Goal: Transaction & Acquisition: Purchase product/service

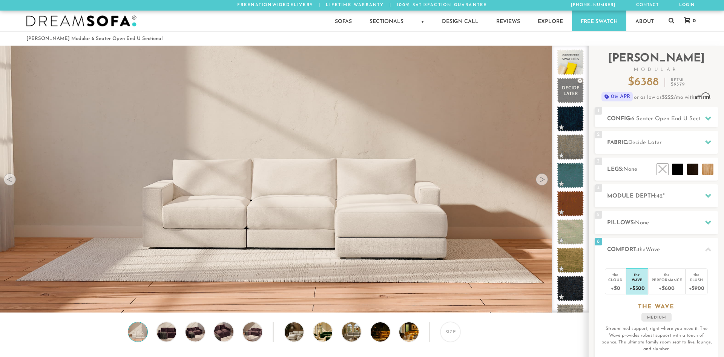
scroll to position [8926, 724]
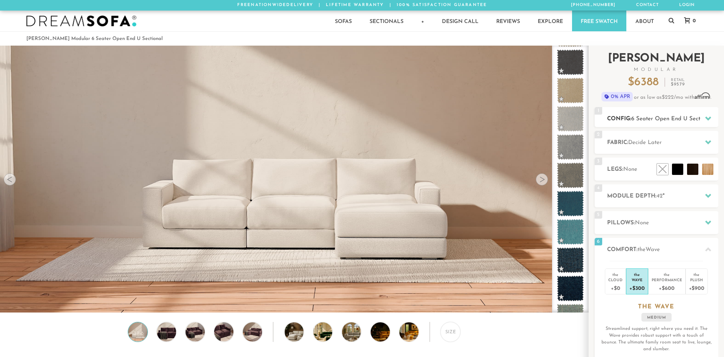
click at [637, 120] on span "6 Seater Open End U Sectional" at bounding box center [671, 119] width 81 height 6
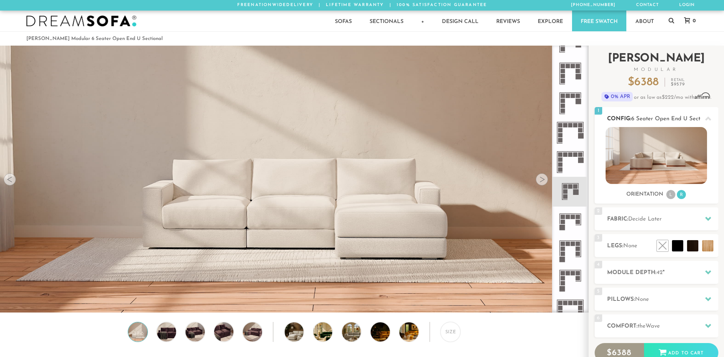
click at [656, 168] on img at bounding box center [656, 155] width 101 height 57
click at [671, 196] on li "L" at bounding box center [670, 194] width 9 height 9
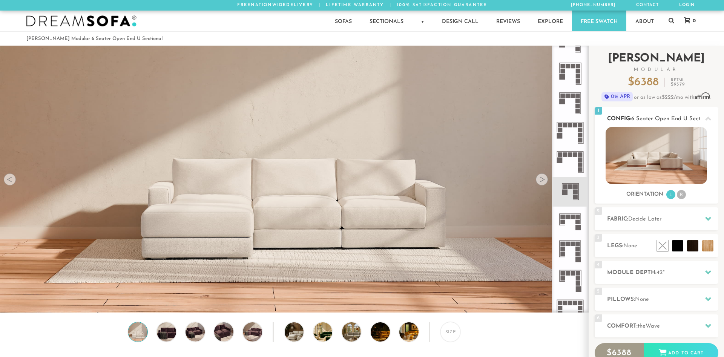
click at [682, 195] on li "R" at bounding box center [681, 194] width 9 height 9
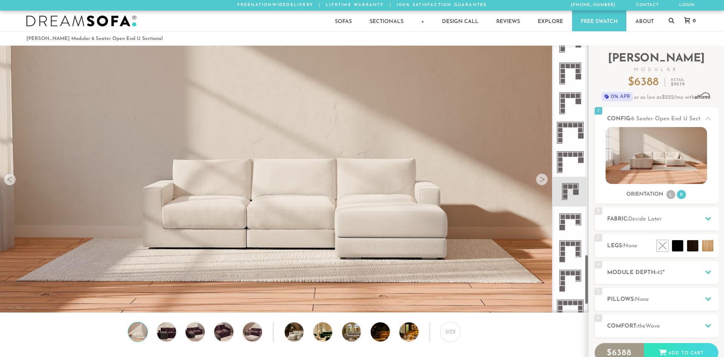
click at [571, 166] on icon at bounding box center [569, 161] width 29 height 29
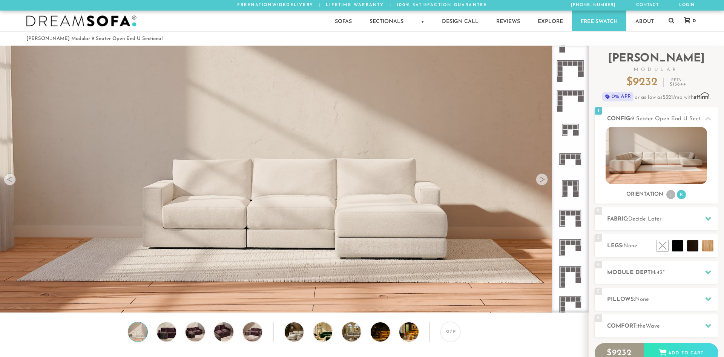
scroll to position [864, 0]
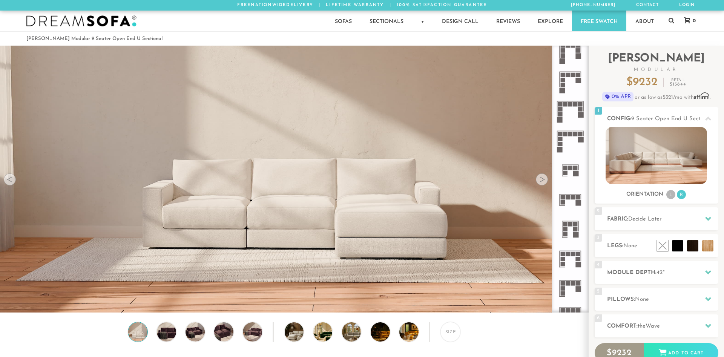
click at [569, 143] on icon at bounding box center [569, 140] width 29 height 29
click at [569, 115] on icon at bounding box center [569, 111] width 29 height 29
click at [569, 97] on icon at bounding box center [569, 111] width 29 height 29
click at [571, 73] on icon at bounding box center [569, 81] width 29 height 29
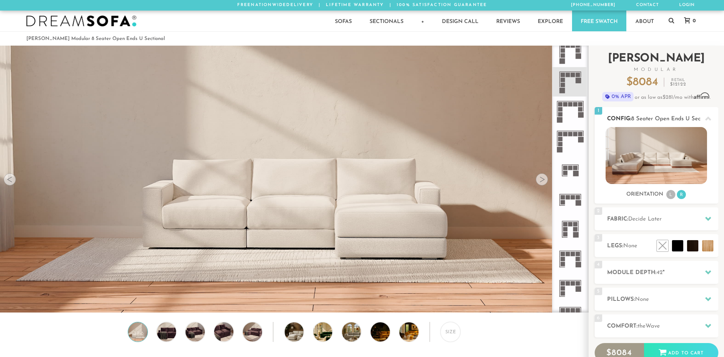
click at [625, 166] on img at bounding box center [656, 155] width 101 height 57
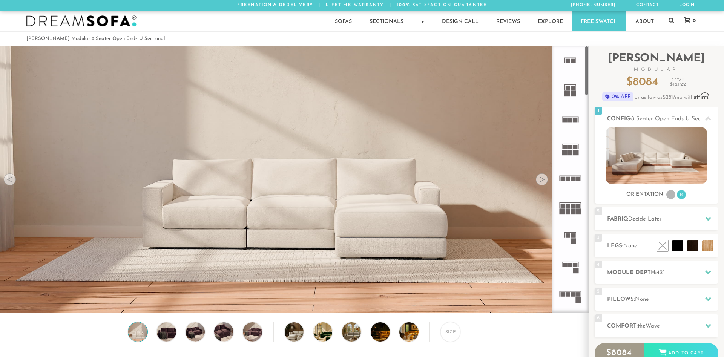
click at [574, 104] on icon at bounding box center [569, 89] width 29 height 29
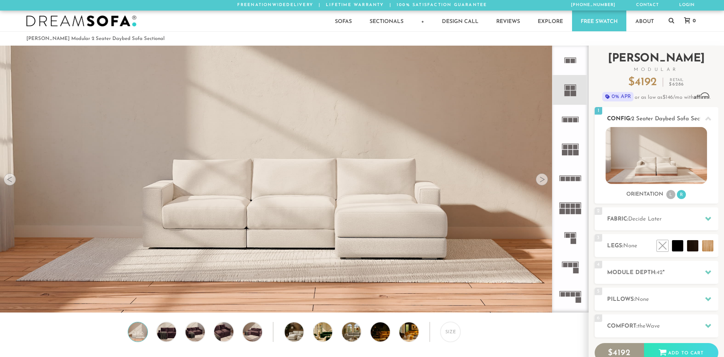
click at [657, 167] on img at bounding box center [656, 155] width 101 height 57
click at [566, 117] on icon at bounding box center [569, 119] width 29 height 29
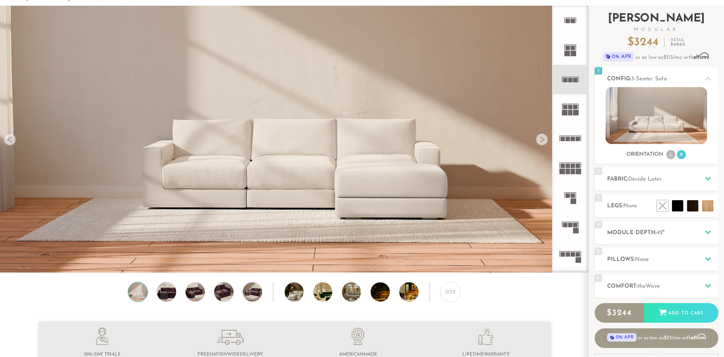
scroll to position [77, 0]
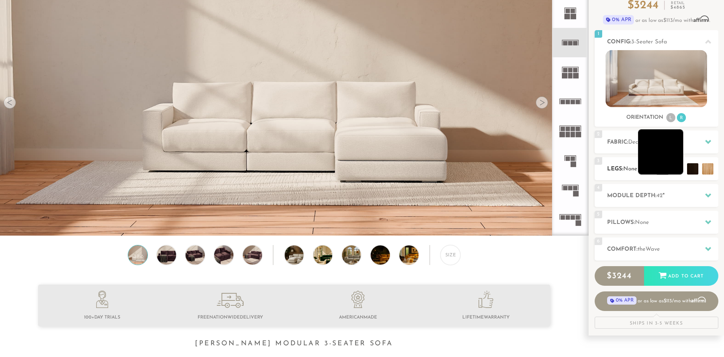
click at [675, 169] on li at bounding box center [660, 151] width 45 height 45
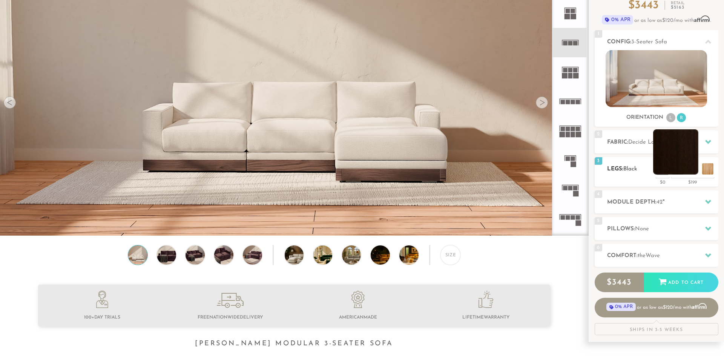
click at [691, 171] on li at bounding box center [675, 151] width 45 height 45
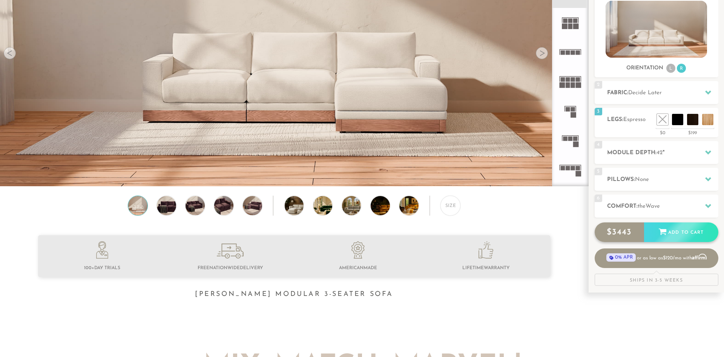
scroll to position [192, 0]
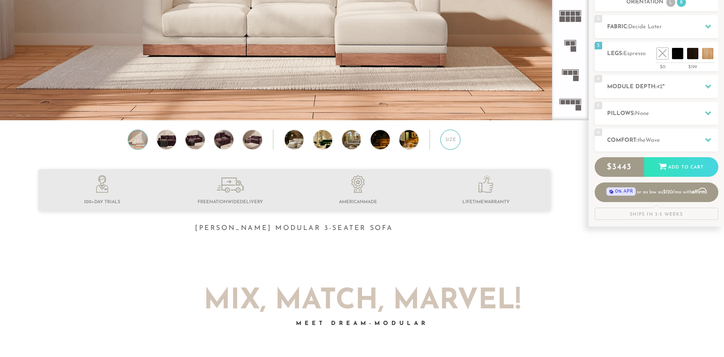
click at [449, 147] on div "Size" at bounding box center [450, 140] width 20 height 20
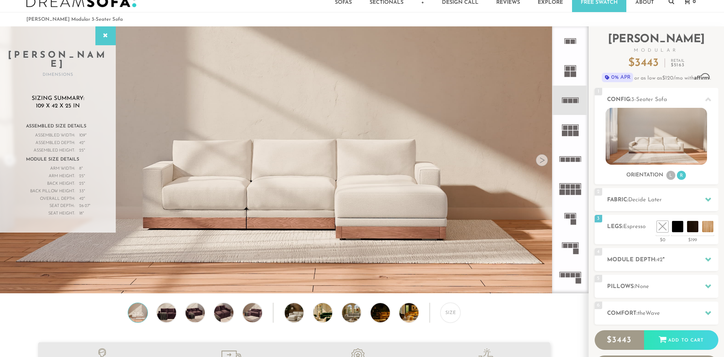
scroll to position [38, 0]
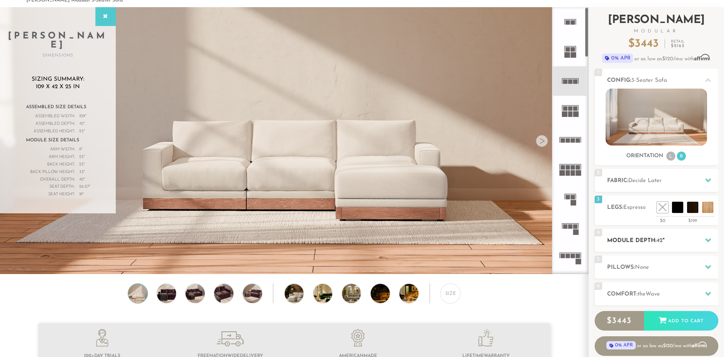
click at [704, 246] on div at bounding box center [708, 240] width 16 height 15
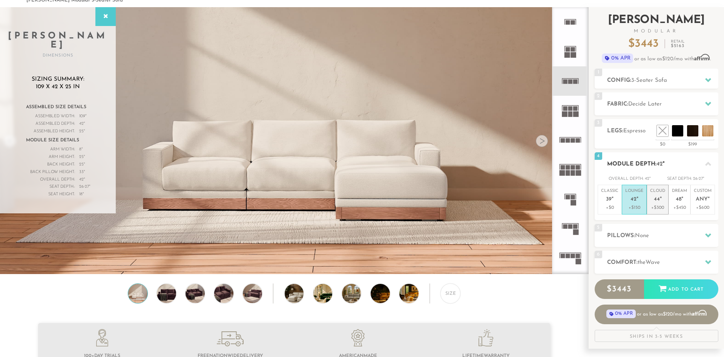
click at [658, 210] on p "+$300" at bounding box center [657, 207] width 15 height 7
click at [640, 205] on p "+$150" at bounding box center [634, 207] width 18 height 7
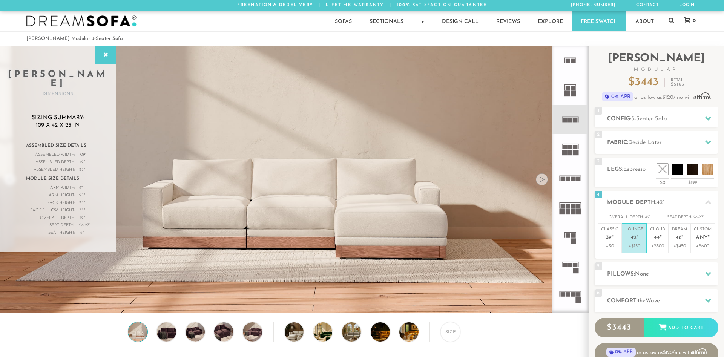
click at [567, 150] on rect at bounding box center [565, 153] width 6 height 6
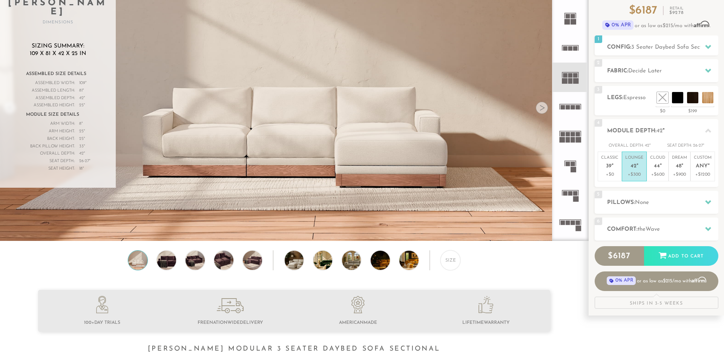
scroll to position [77, 0]
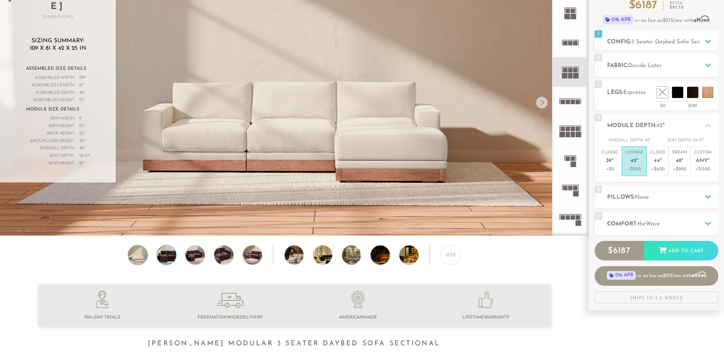
click at [169, 262] on img at bounding box center [166, 255] width 23 height 19
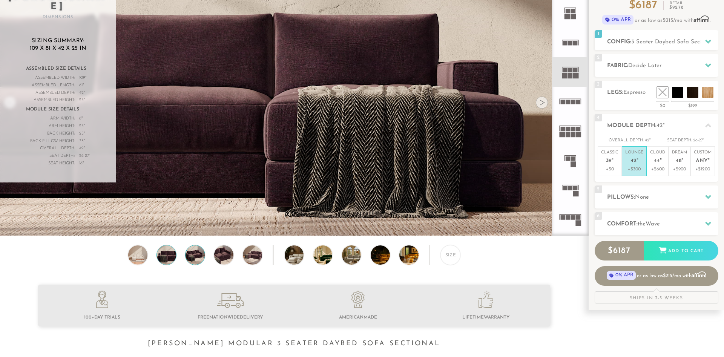
click at [195, 256] on img at bounding box center [195, 255] width 23 height 19
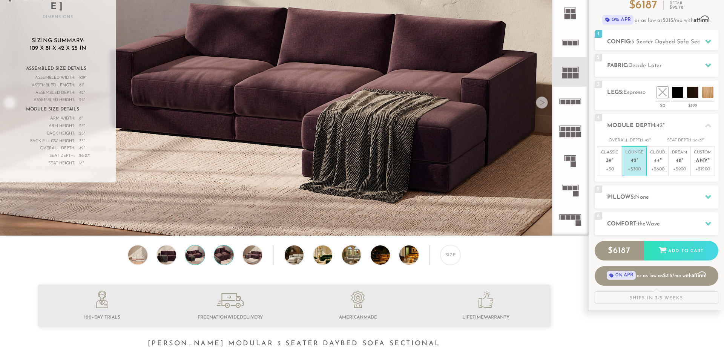
click at [231, 259] on img at bounding box center [223, 255] width 23 height 19
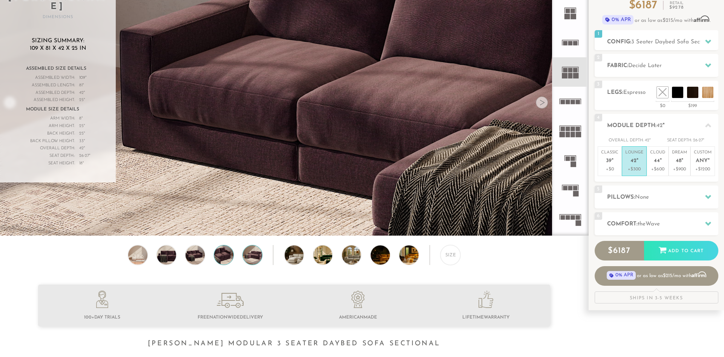
click at [253, 257] on img at bounding box center [252, 255] width 23 height 19
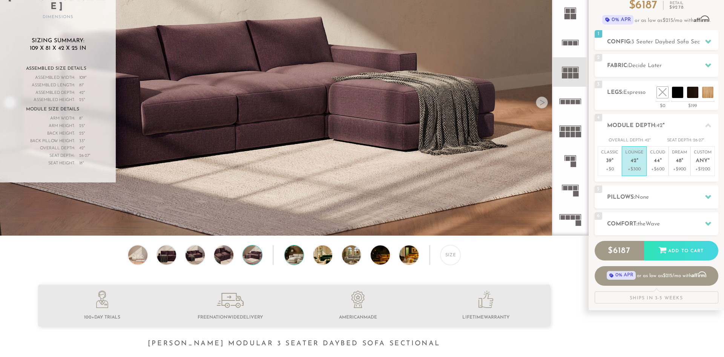
click at [290, 256] on img at bounding box center [302, 255] width 34 height 19
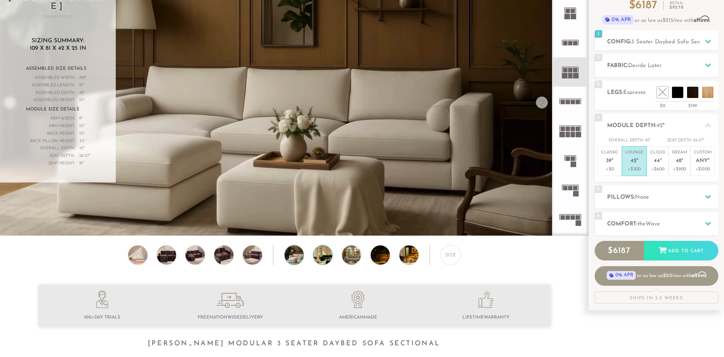
click at [319, 255] on img at bounding box center [330, 255] width 34 height 19
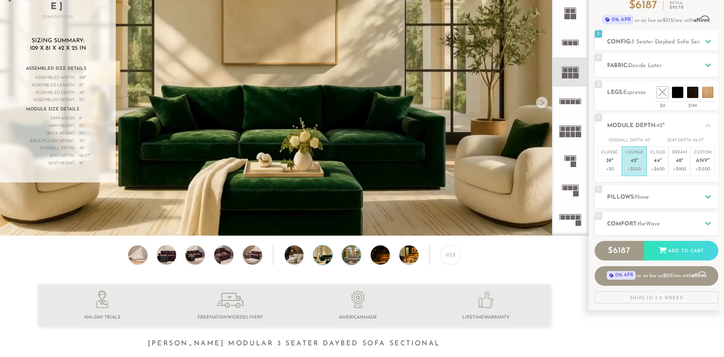
click at [349, 255] on img at bounding box center [359, 255] width 34 height 19
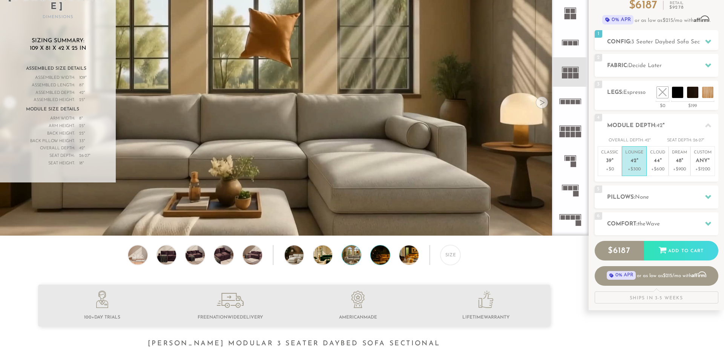
click at [377, 255] on img at bounding box center [388, 255] width 34 height 19
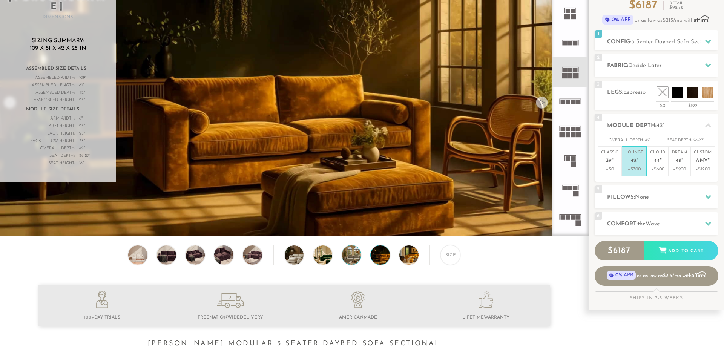
click at [351, 254] on img at bounding box center [359, 255] width 34 height 19
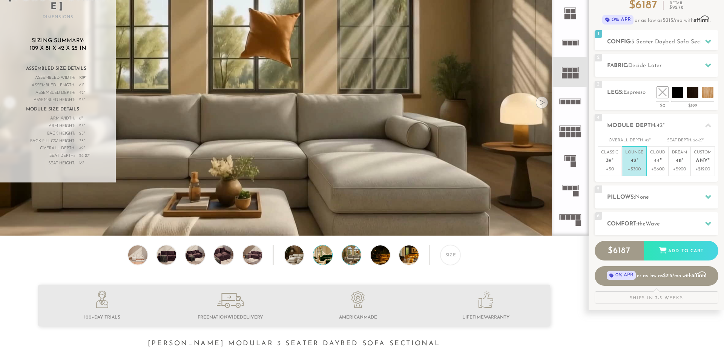
click at [331, 255] on img at bounding box center [330, 255] width 34 height 19
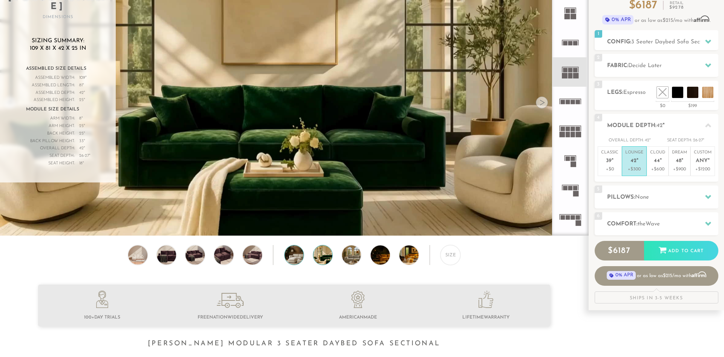
click at [297, 255] on img at bounding box center [302, 255] width 34 height 19
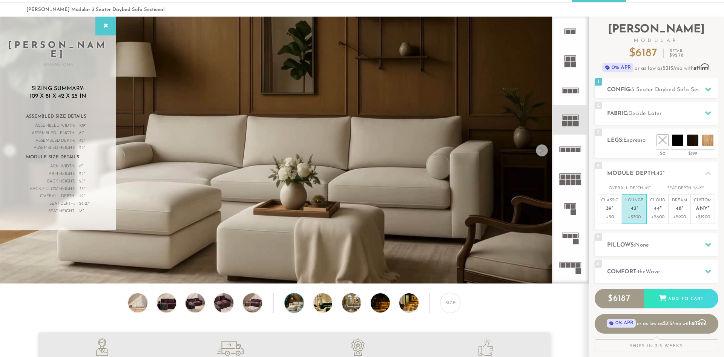
scroll to position [38, 0]
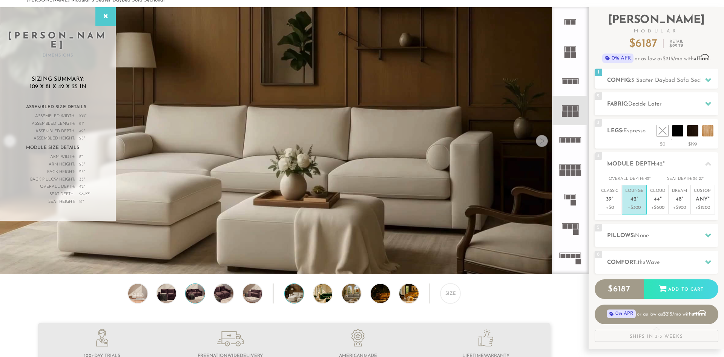
click at [196, 292] on img at bounding box center [195, 293] width 23 height 19
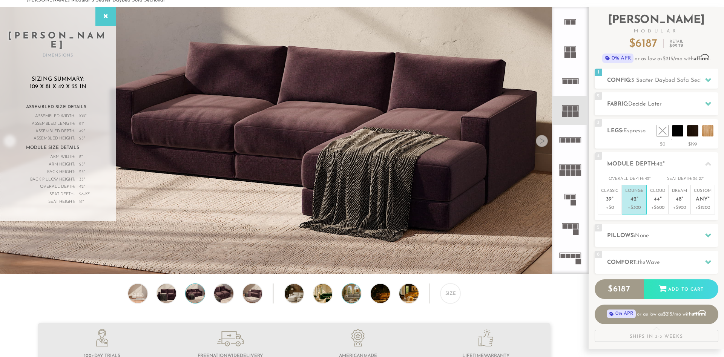
click at [358, 295] on img at bounding box center [359, 293] width 34 height 19
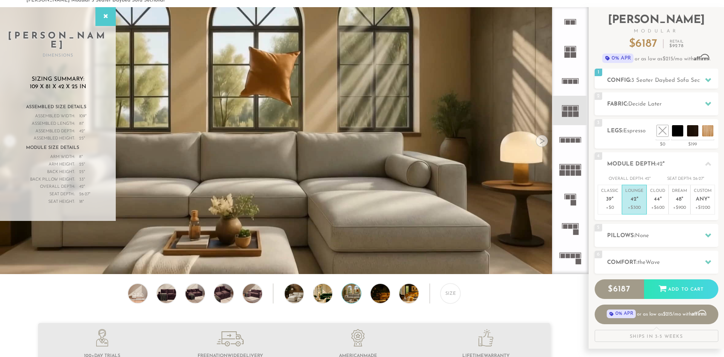
click at [368, 295] on div "Size" at bounding box center [294, 296] width 588 height 24
click at [386, 295] on img at bounding box center [388, 293] width 34 height 19
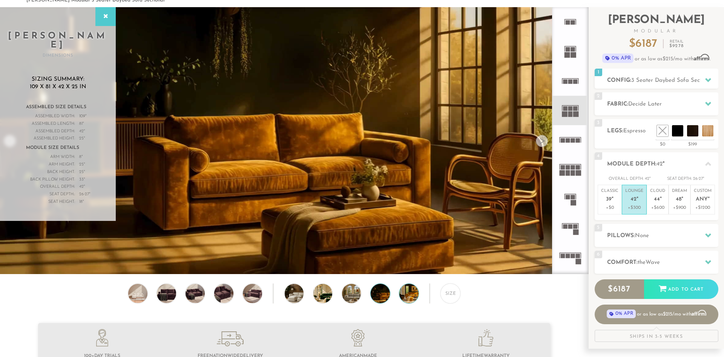
click at [406, 295] on img at bounding box center [416, 293] width 34 height 19
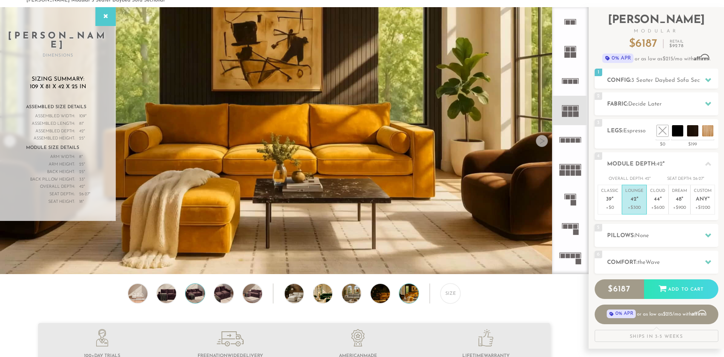
click at [200, 297] on img at bounding box center [195, 293] width 23 height 19
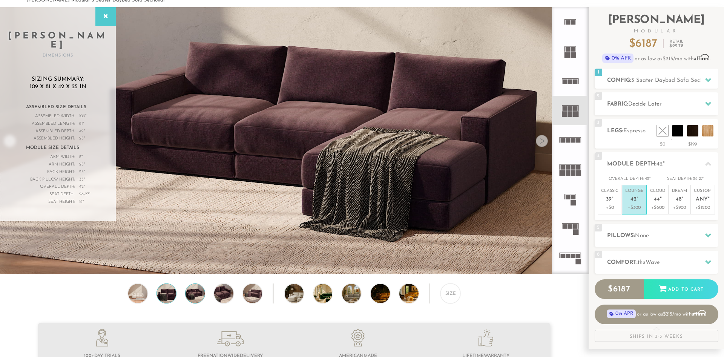
click at [165, 295] on img at bounding box center [166, 293] width 23 height 19
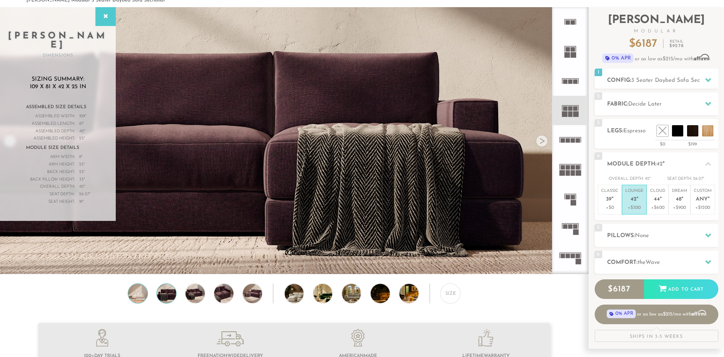
click at [135, 294] on img at bounding box center [137, 293] width 23 height 19
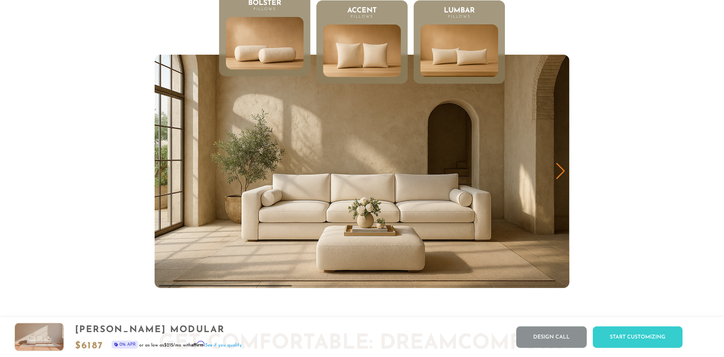
scroll to position [4039, 0]
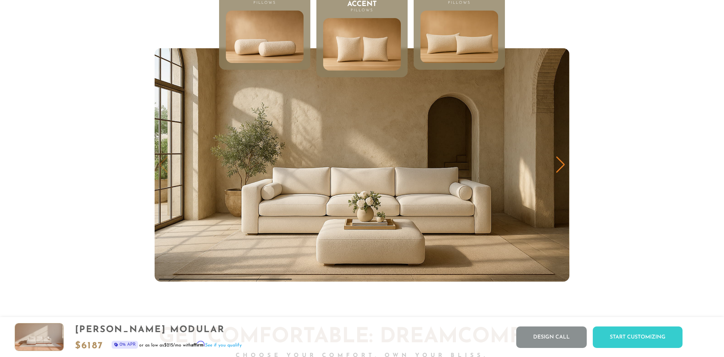
click at [460, 47] on img at bounding box center [459, 37] width 93 height 63
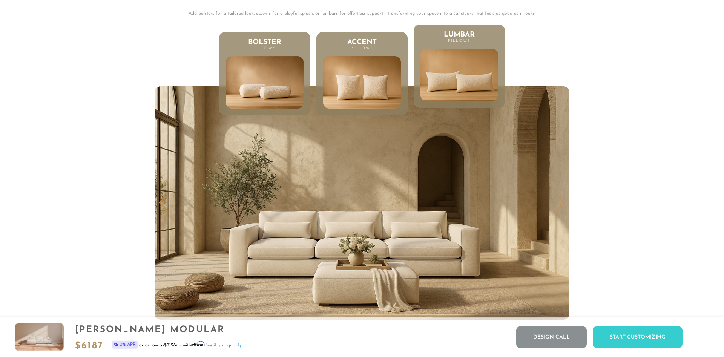
scroll to position [4000, 0]
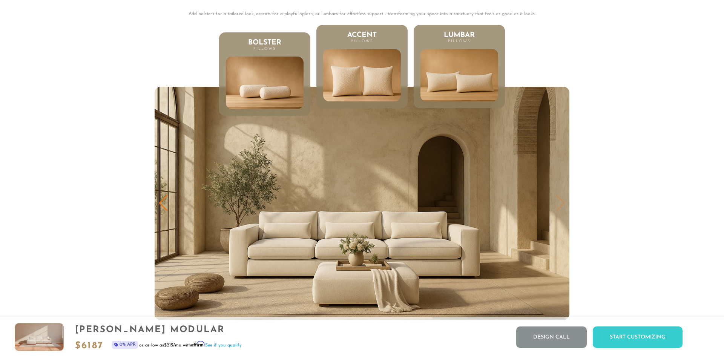
click at [364, 91] on img at bounding box center [361, 75] width 93 height 63
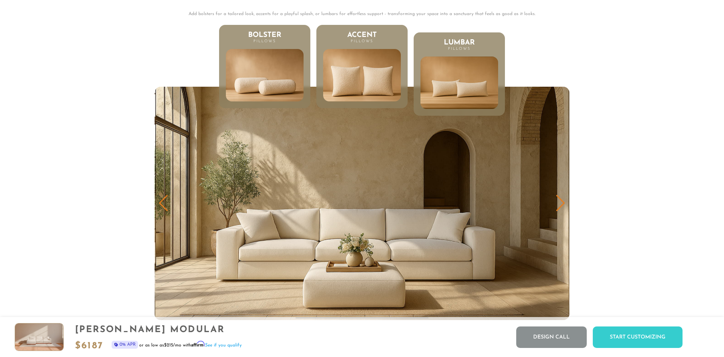
click at [297, 80] on img at bounding box center [264, 75] width 93 height 63
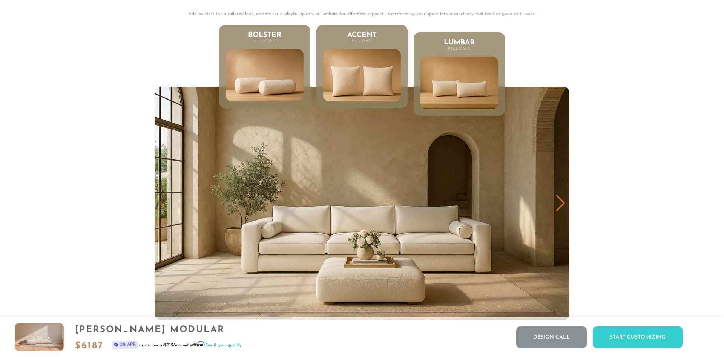
click at [342, 78] on img at bounding box center [361, 75] width 93 height 63
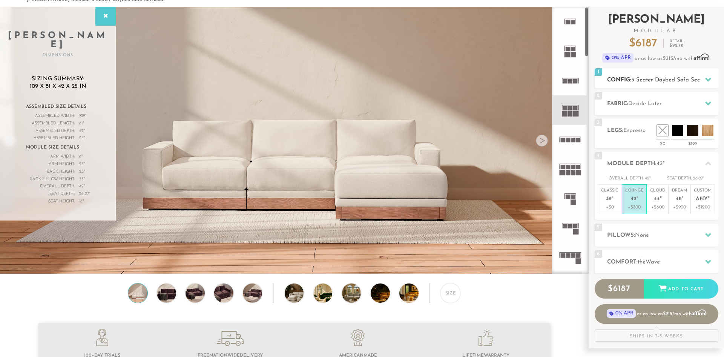
scroll to position [38, 0]
click at [701, 78] on span "3 Seater Daybed Sofa Sectional" at bounding box center [672, 81] width 83 height 6
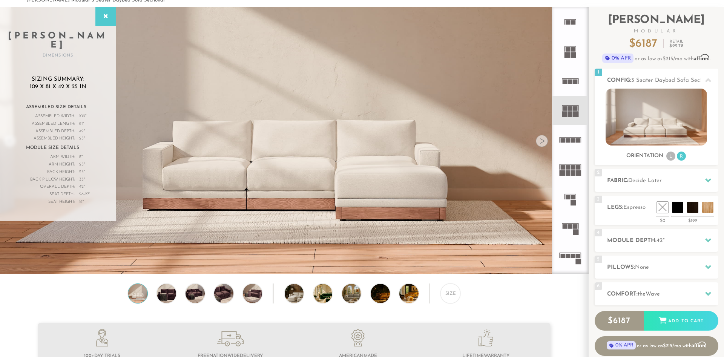
click at [571, 144] on icon at bounding box center [569, 139] width 29 height 29
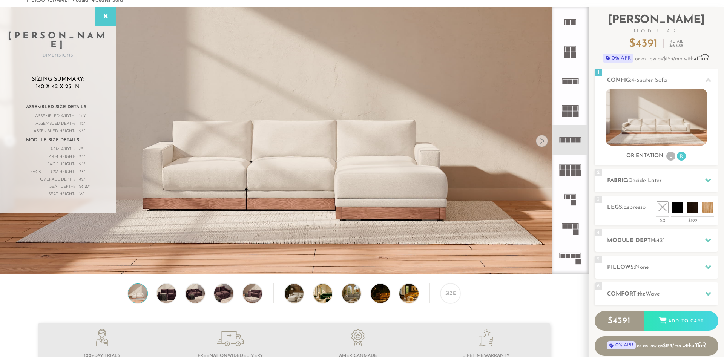
click at [573, 177] on icon at bounding box center [569, 169] width 29 height 29
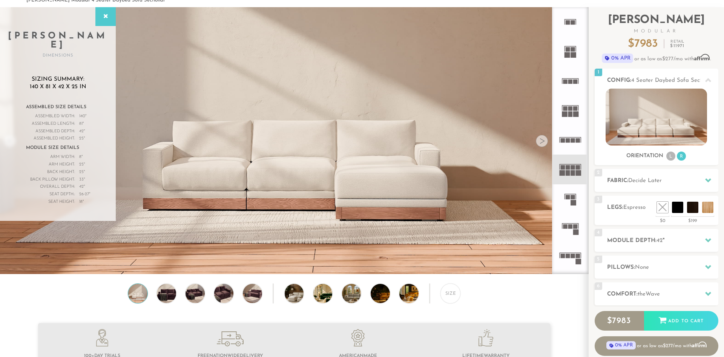
click at [573, 199] on icon at bounding box center [569, 198] width 29 height 29
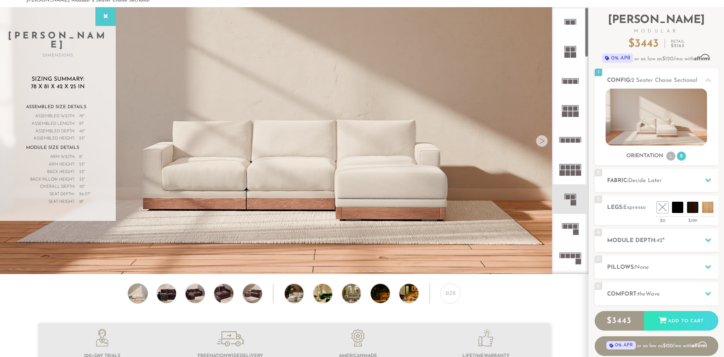
click at [576, 224] on rect at bounding box center [570, 223] width 17 height 1
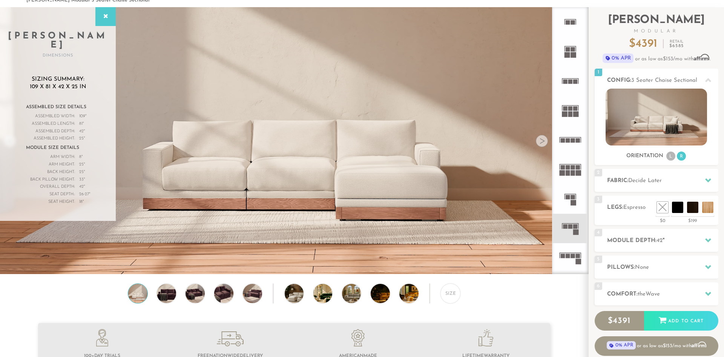
click at [310, 137] on video at bounding box center [294, 107] width 588 height 294
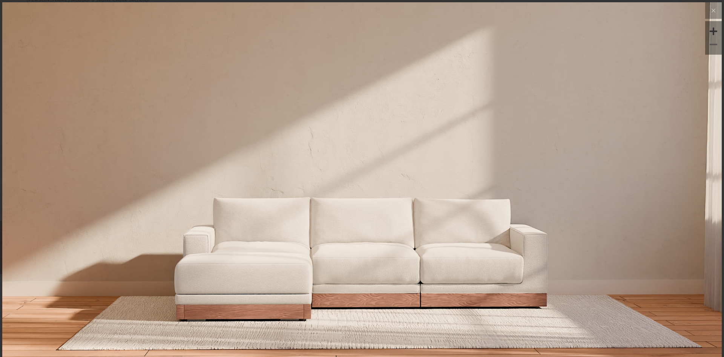
click at [477, 136] on img at bounding box center [362, 122] width 720 height 240
click at [338, 199] on img at bounding box center [362, 122] width 720 height 240
click at [308, 152] on img at bounding box center [362, 122] width 720 height 240
click at [322, 198] on img at bounding box center [362, 122] width 720 height 240
click at [716, 8] on icon at bounding box center [713, 10] width 9 height 9
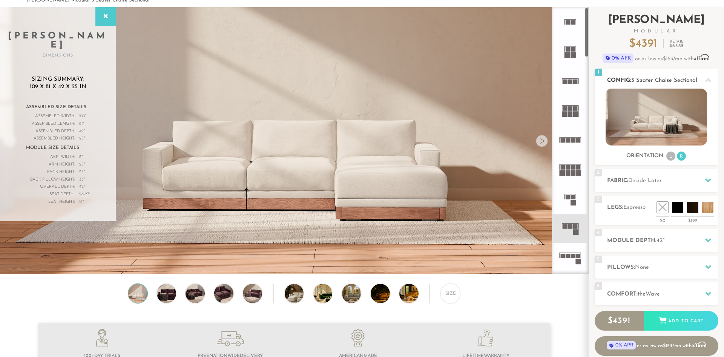
click at [663, 105] on img at bounding box center [656, 117] width 101 height 57
click at [571, 250] on icon at bounding box center [569, 257] width 29 height 29
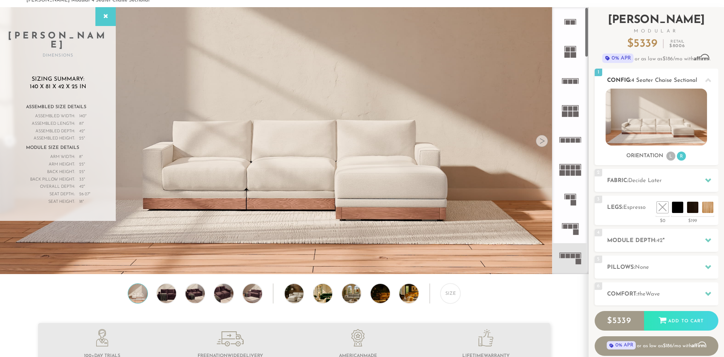
click at [624, 80] on h2 "Config: 4 Seater Chaise Sectional" at bounding box center [662, 80] width 111 height 9
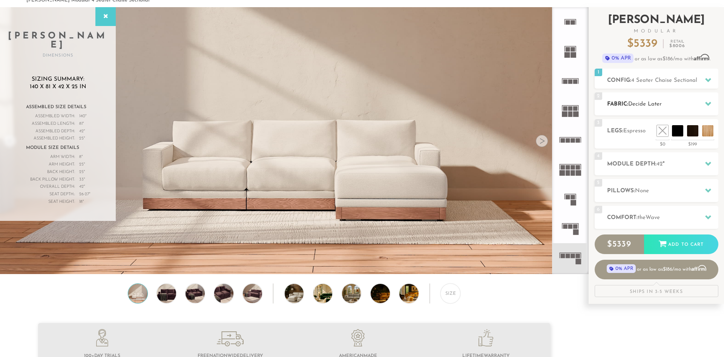
click at [629, 108] on h2 "Fabric: Decide Later" at bounding box center [662, 104] width 111 height 9
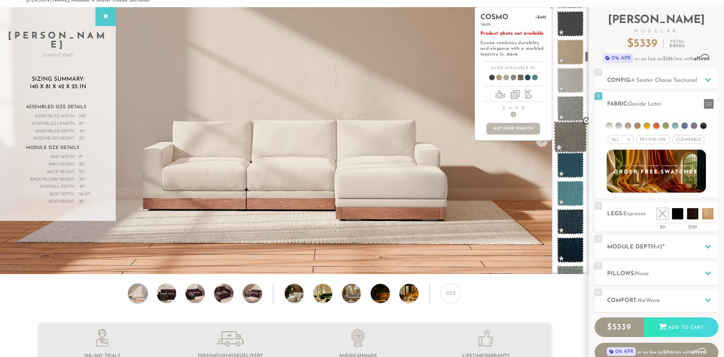
click at [575, 138] on span at bounding box center [571, 137] width 34 height 32
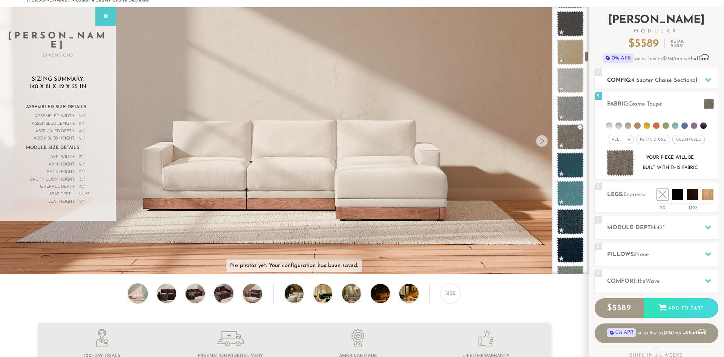
click at [629, 82] on h2 "Config: 4 Seater Chaise Sectional" at bounding box center [662, 80] width 111 height 9
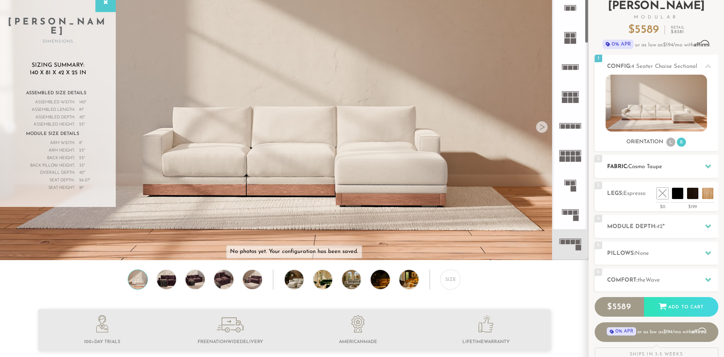
scroll to position [38, 0]
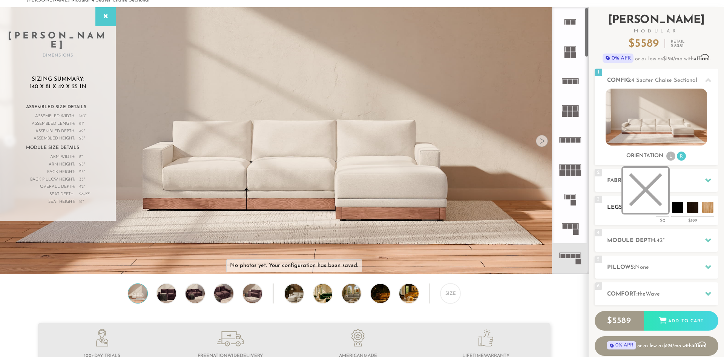
click at [666, 226] on div "Introducing [PERSON_NAME] Modular $ 5589 Retail $ 8381 $ 5589 Retail $ 8381 0% …" at bounding box center [657, 190] width 124 height 367
click at [662, 212] on li at bounding box center [645, 190] width 45 height 45
